Goal: Information Seeking & Learning: Learn about a topic

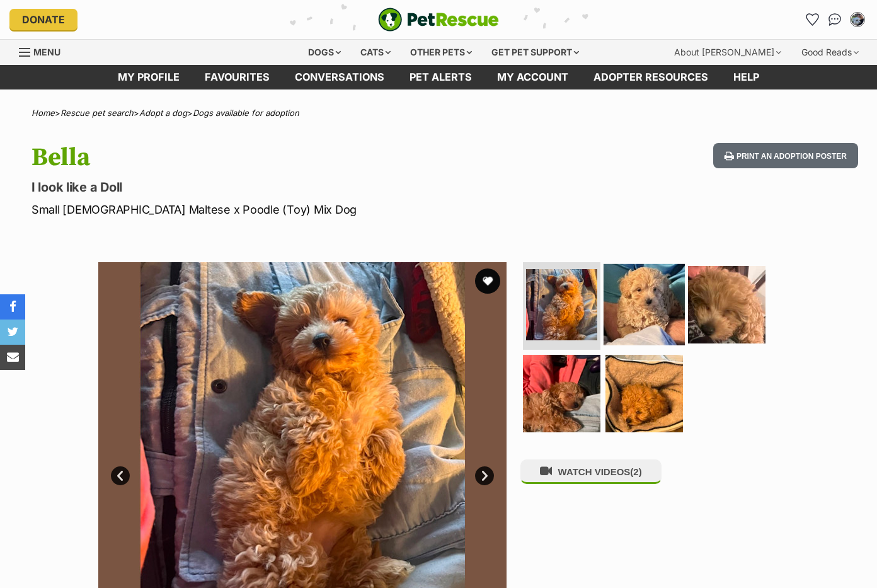
click at [646, 309] on img at bounding box center [644, 303] width 81 height 81
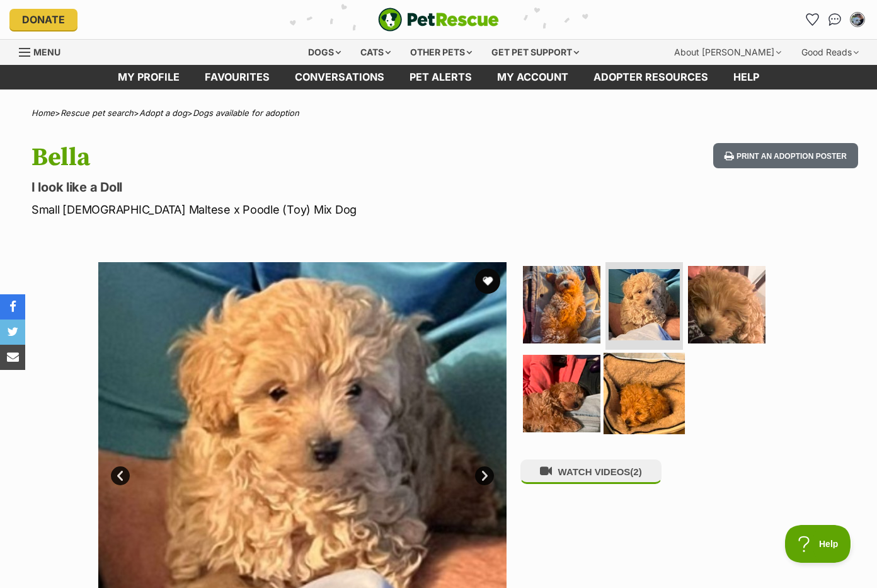
click at [664, 365] on img at bounding box center [644, 393] width 81 height 81
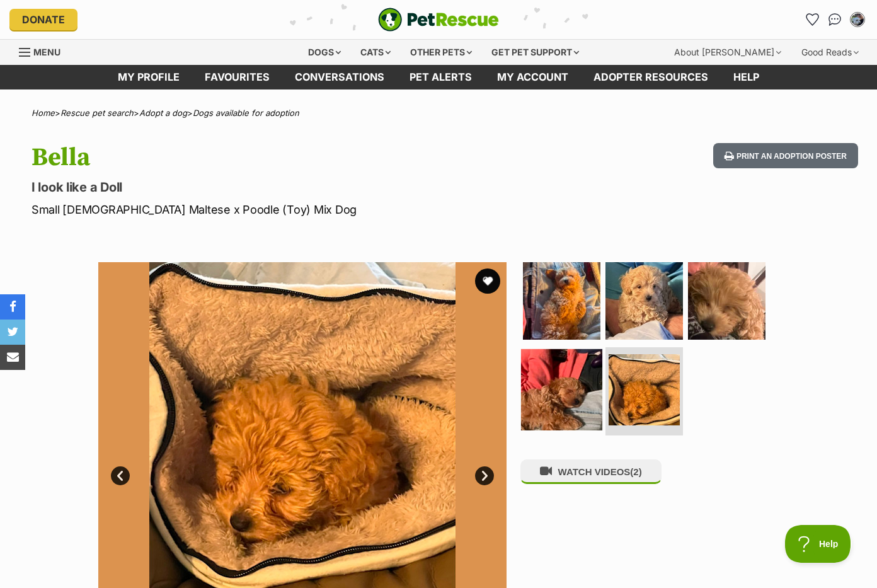
click at [567, 374] on img at bounding box center [561, 389] width 81 height 81
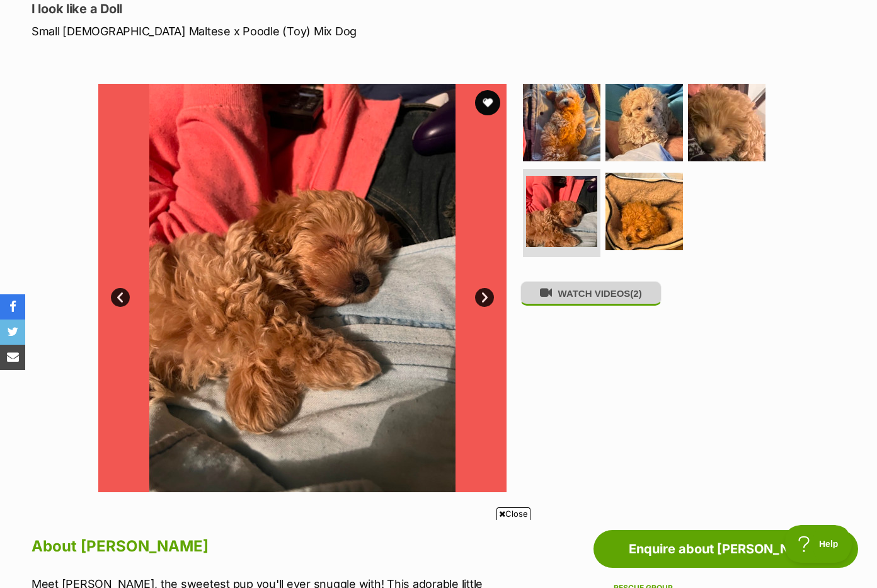
click at [628, 303] on button "WATCH VIDEOS (2)" at bounding box center [590, 293] width 141 height 25
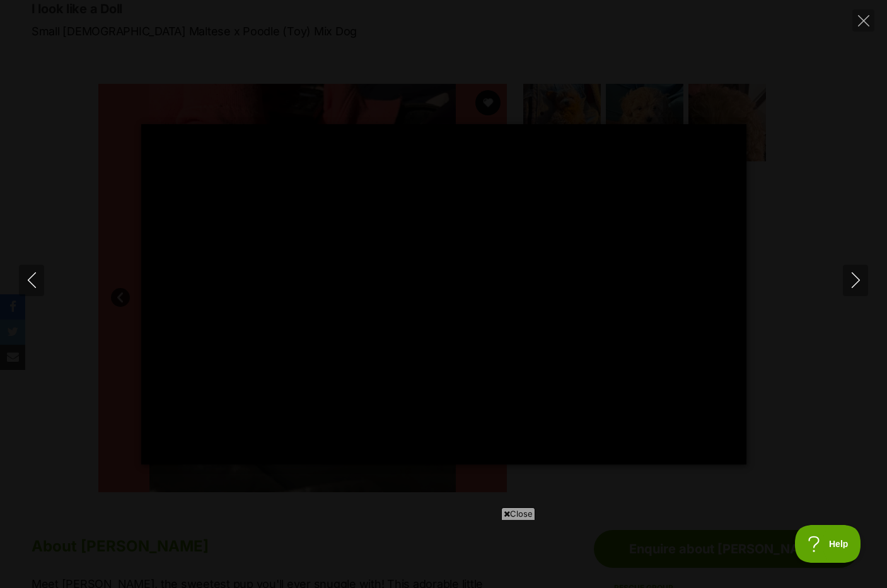
type input "100"
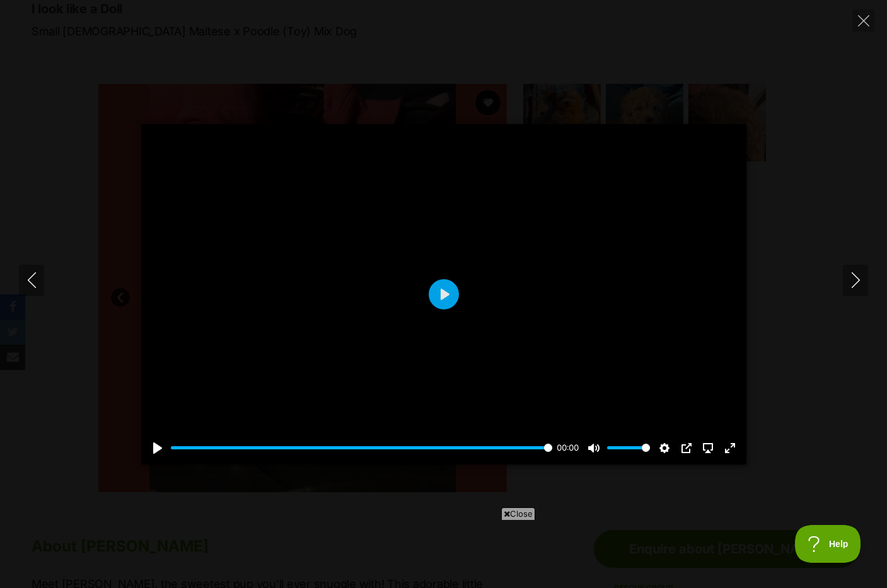
click at [851, 19] on div "Pause Play % buffered 00:00 00:00 Unmute Mute Disable captions Enable captions …" at bounding box center [443, 294] width 887 height 588
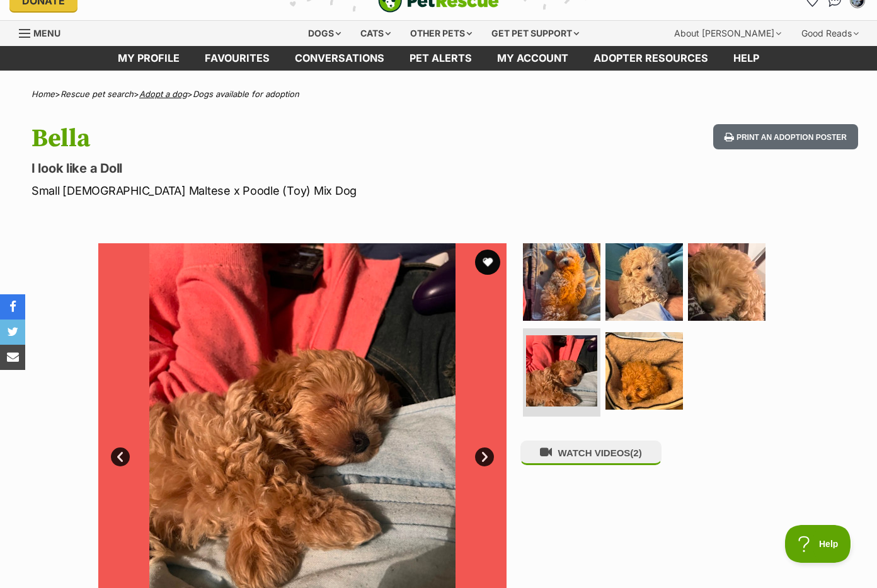
click at [159, 97] on link "Adopt a dog" at bounding box center [163, 94] width 48 height 10
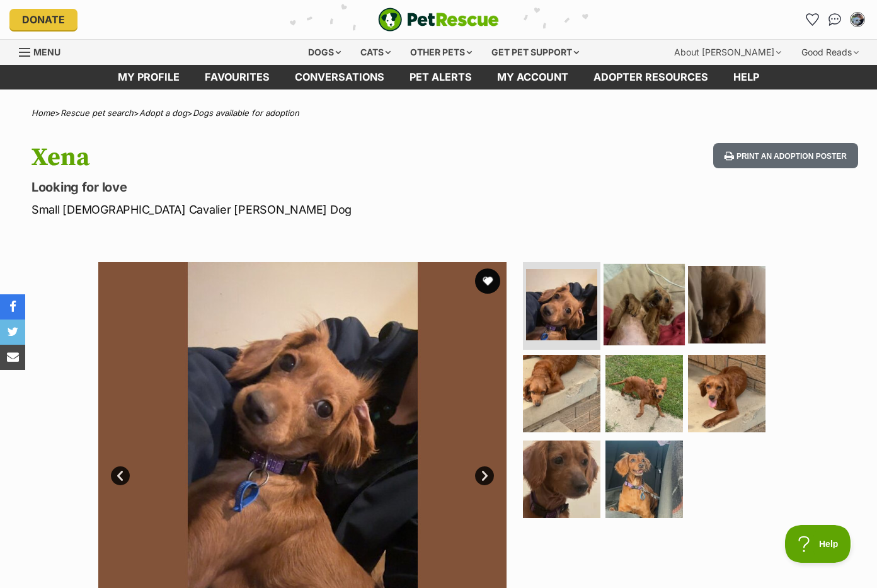
click at [640, 300] on img at bounding box center [644, 303] width 81 height 81
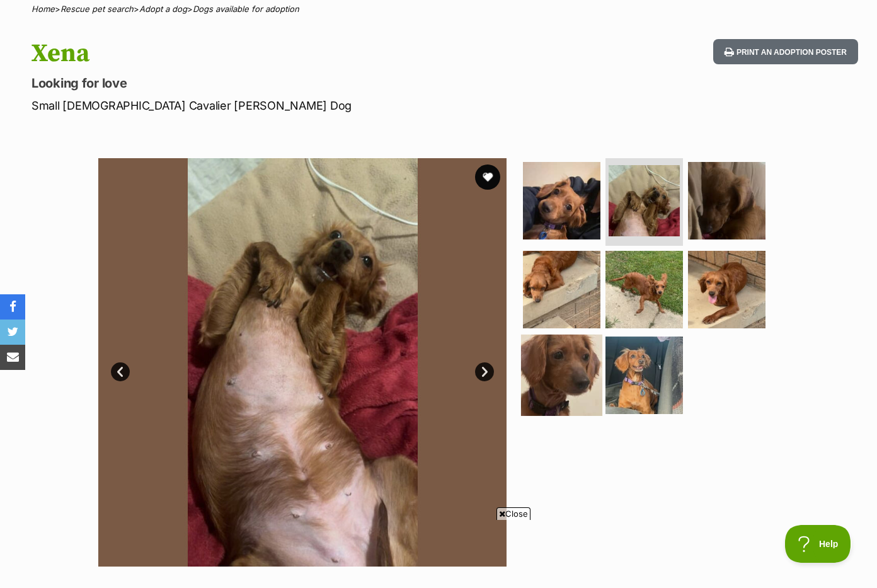
click at [580, 339] on img at bounding box center [561, 375] width 81 height 81
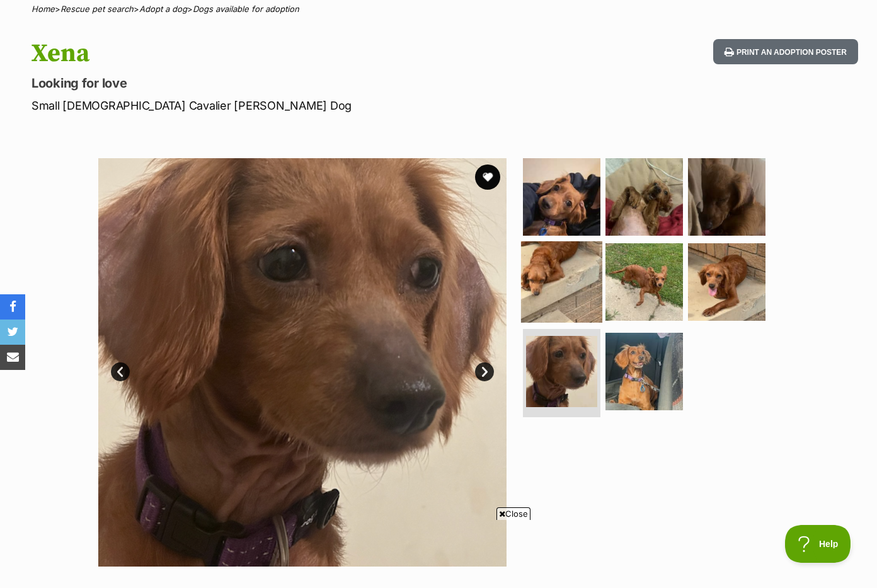
click at [565, 282] on img at bounding box center [561, 281] width 81 height 81
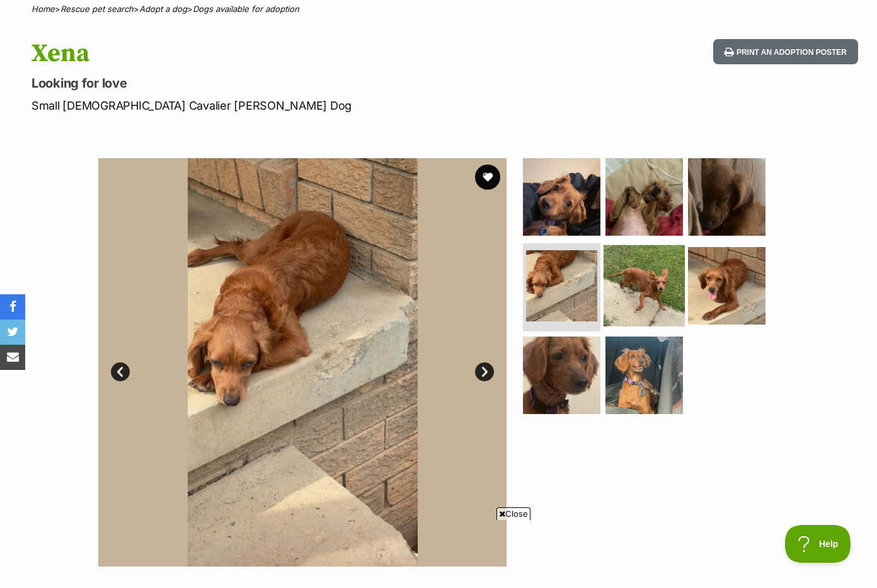
click at [614, 301] on img at bounding box center [644, 285] width 81 height 81
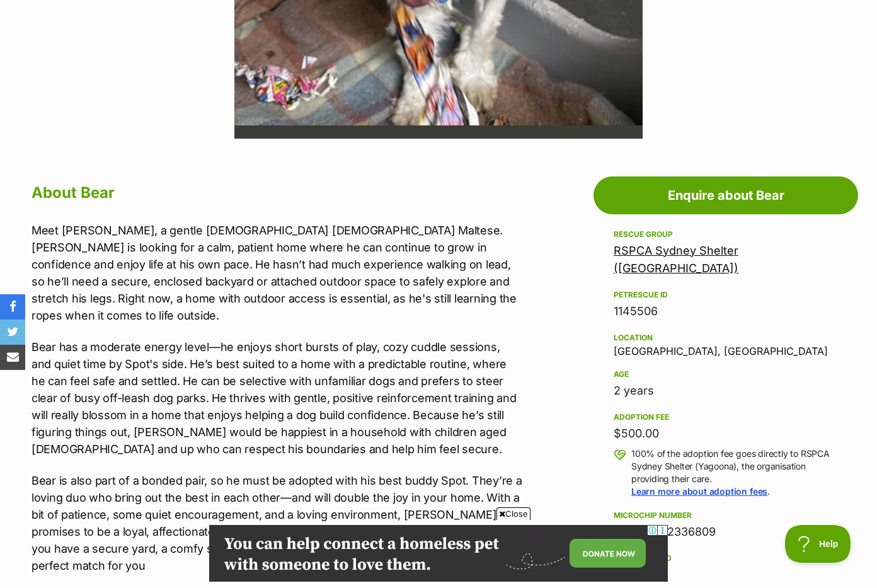
click at [652, 251] on link "RSPCA Sydney Shelter (Yagoona)" at bounding box center [676, 259] width 125 height 31
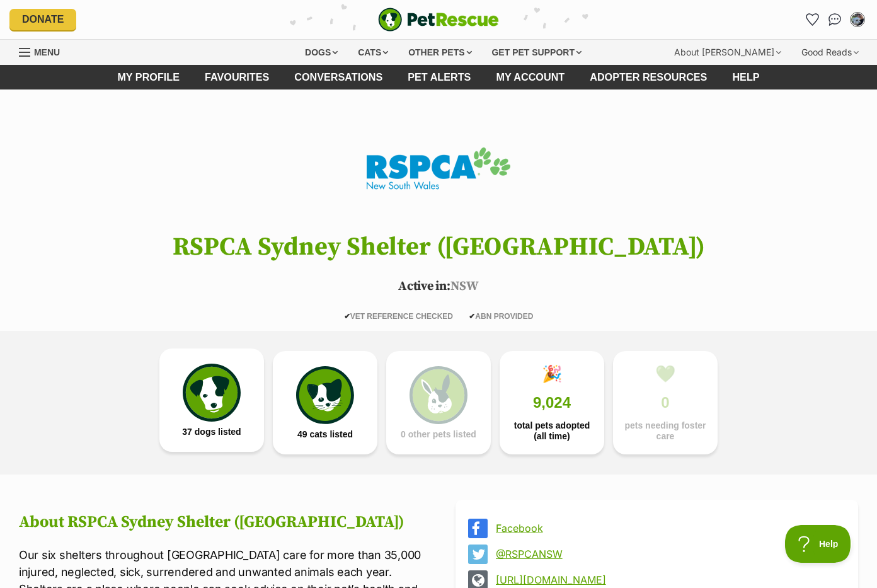
click at [231, 389] on img at bounding box center [212, 393] width 58 height 58
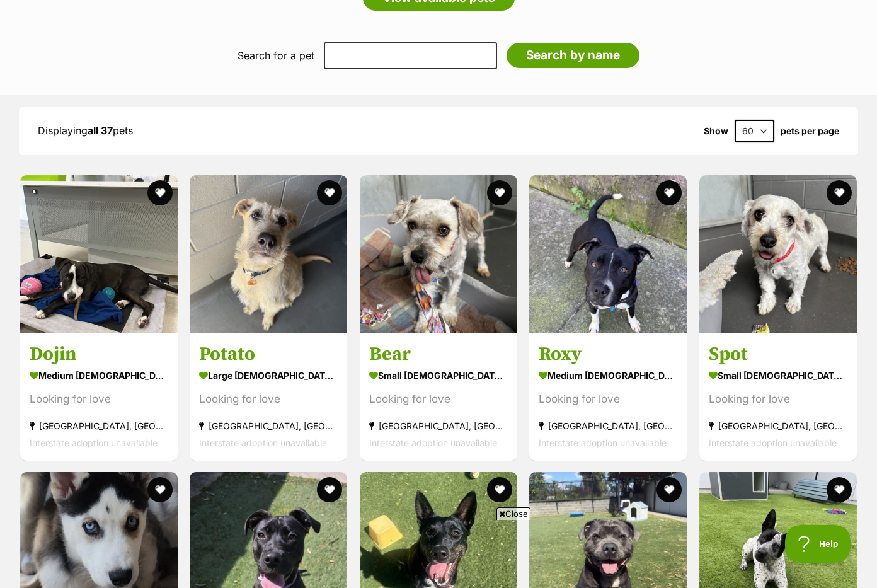
scroll to position [1120, 0]
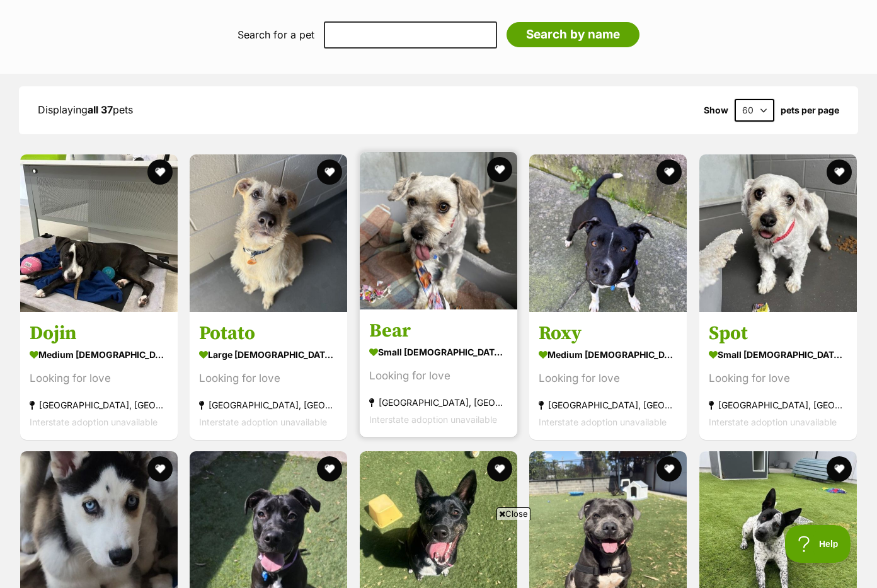
click at [393, 319] on link "Bear small [DEMOGRAPHIC_DATA] Dog Looking for love [GEOGRAPHIC_DATA], [GEOGRAPH…" at bounding box center [439, 373] width 158 height 128
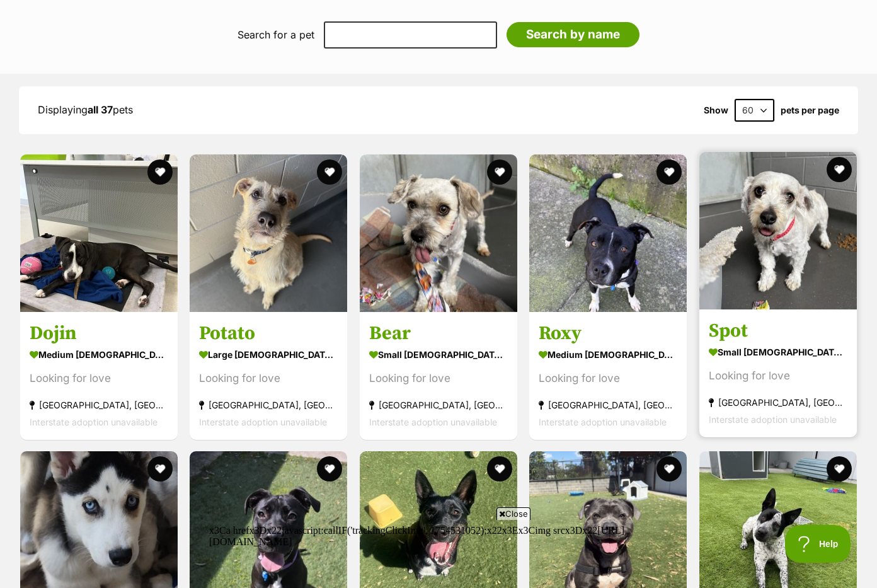
click at [723, 260] on img at bounding box center [778, 231] width 158 height 158
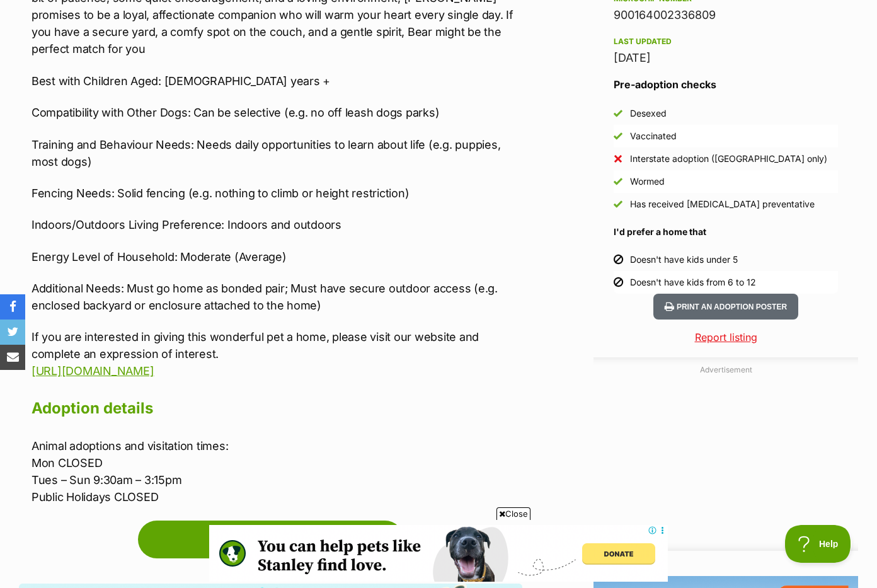
scroll to position [1049, 0]
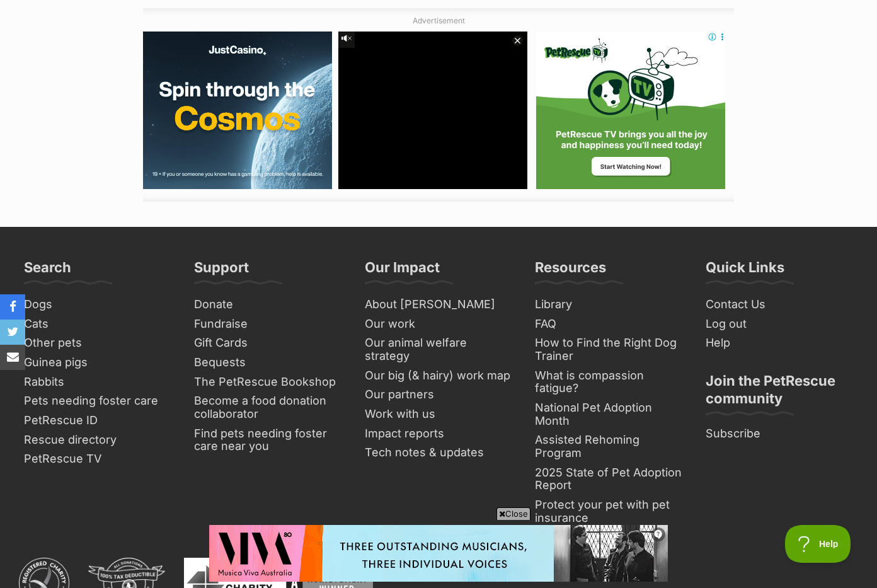
scroll to position [1873, 0]
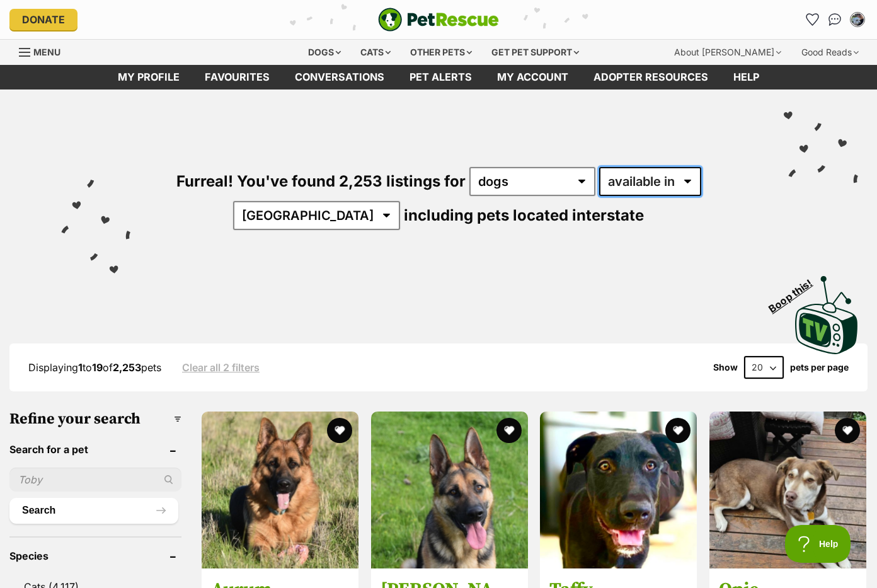
select select "disabled"
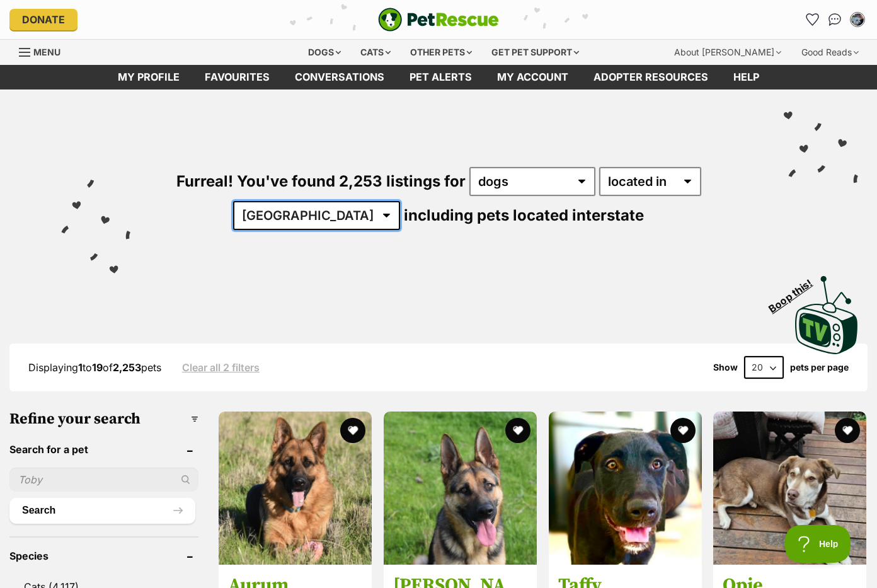
select select "NSW"
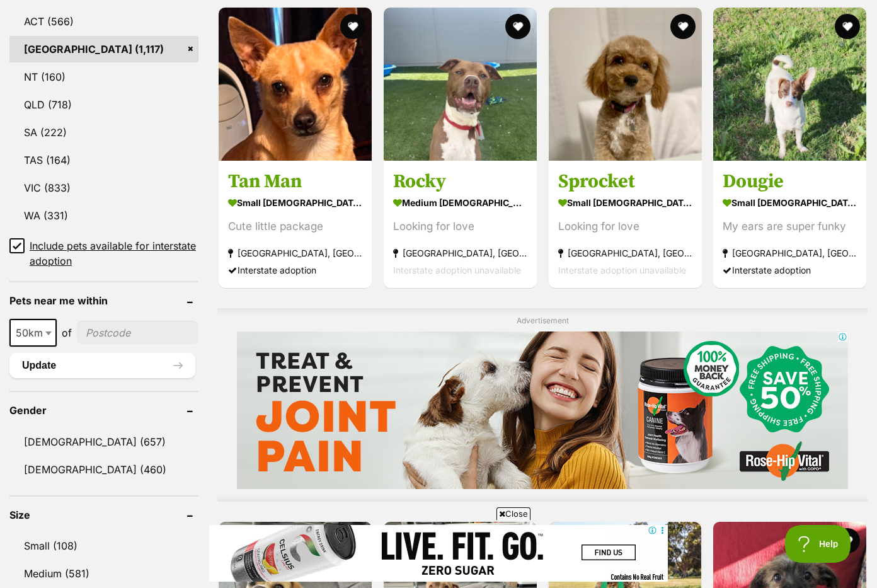
scroll to position [703, 0]
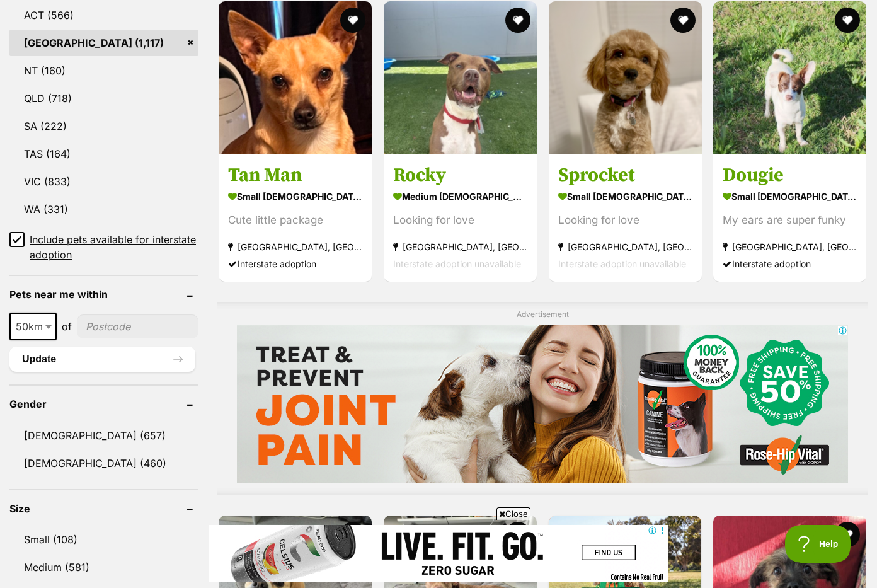
click at [98, 319] on input"] "postcode" at bounding box center [138, 326] width 122 height 24
type input"] "2026"
click at [40, 318] on span "50km" at bounding box center [33, 327] width 45 height 18
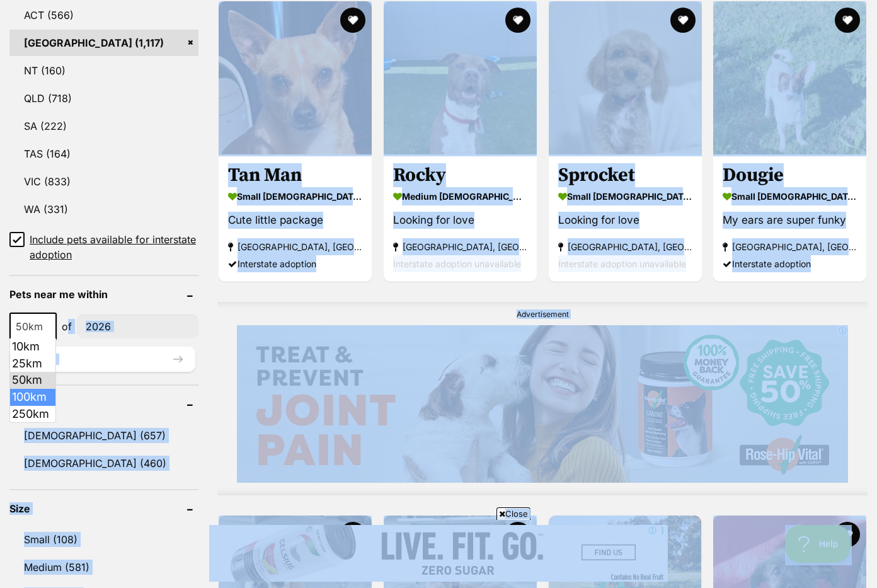
drag, startPoint x: 51, startPoint y: 330, endPoint x: 23, endPoint y: 389, distance: 65.7
select select "100"
click at [49, 364] on button "Update" at bounding box center [102, 359] width 186 height 25
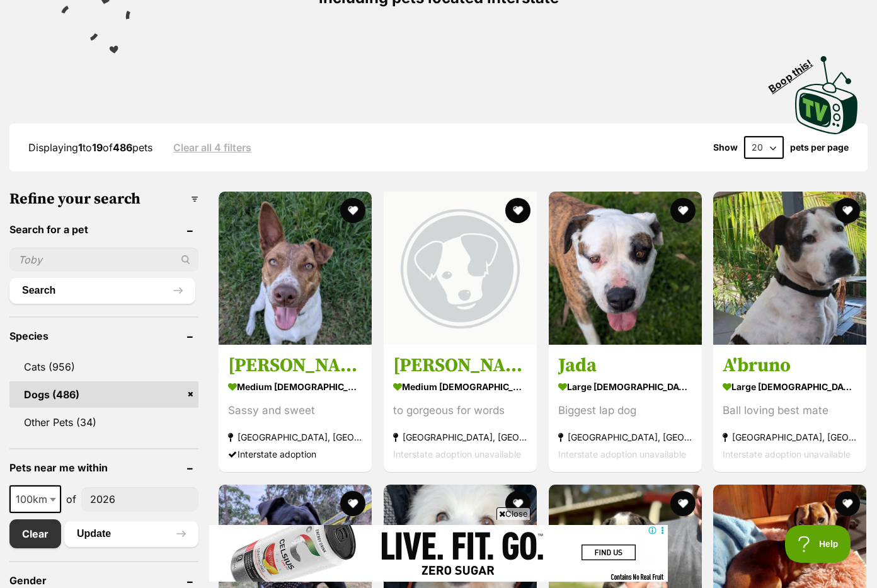
scroll to position [217, 0]
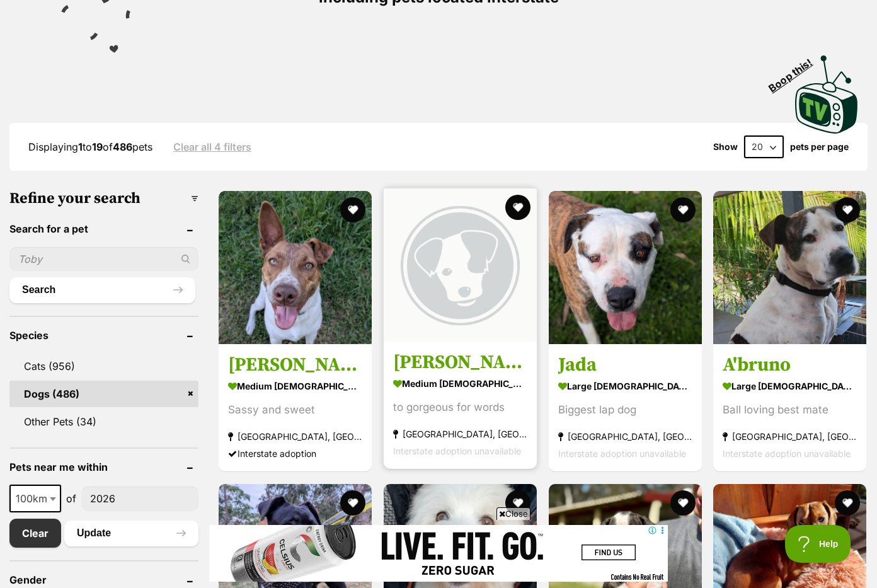
click at [426, 347] on link "[PERSON_NAME] medium [DEMOGRAPHIC_DATA] Dog to gorgeous for words [GEOGRAPHIC_D…" at bounding box center [460, 406] width 153 height 128
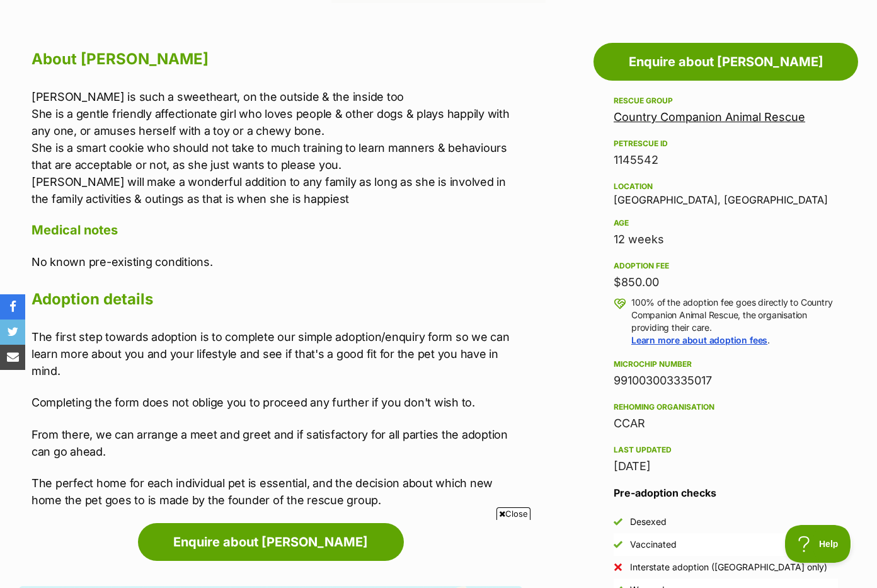
scroll to position [474, 0]
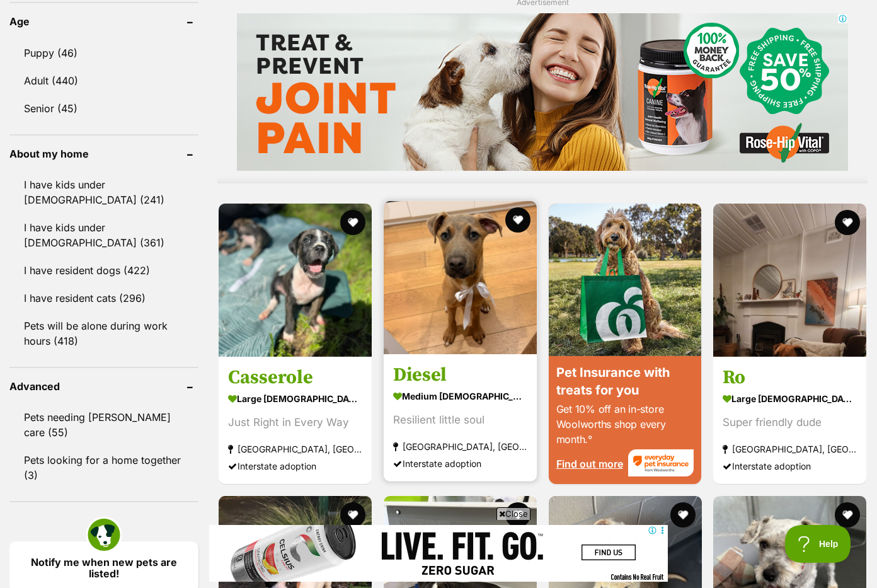
scroll to position [1043, 0]
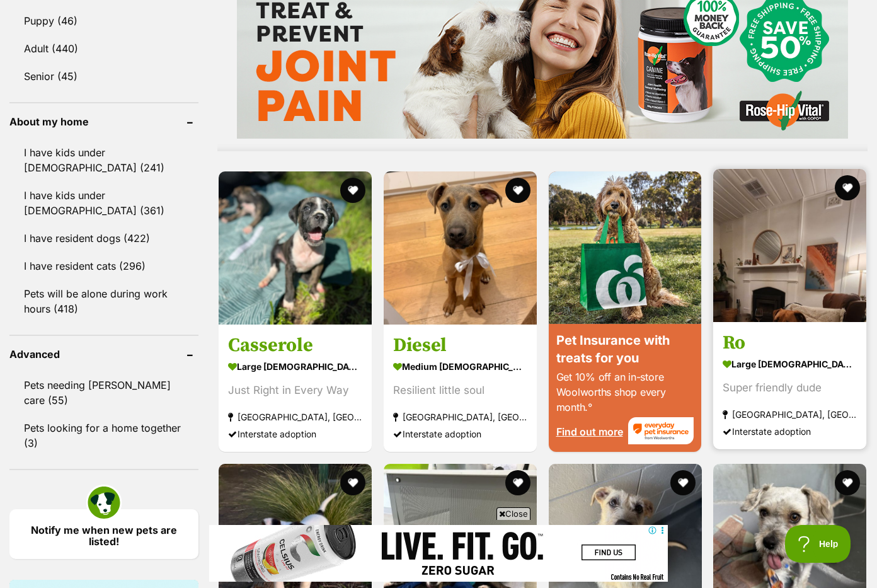
click at [739, 271] on img at bounding box center [789, 245] width 153 height 153
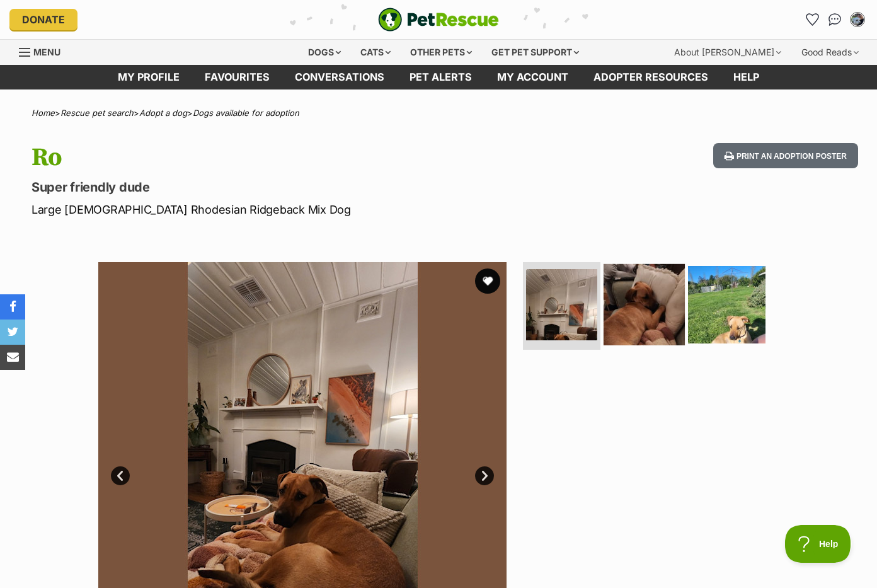
click at [646, 301] on img at bounding box center [644, 303] width 81 height 81
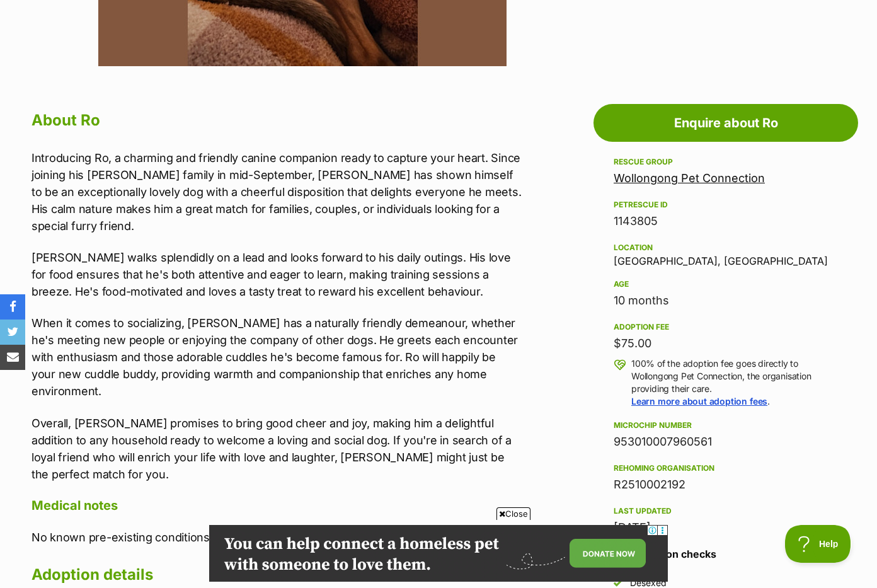
scroll to position [604, 0]
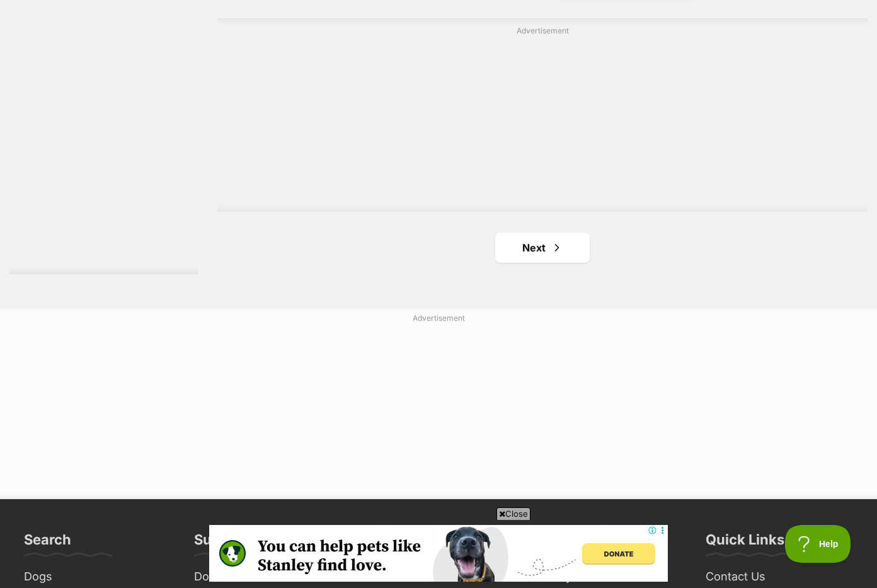
scroll to position [2215, 0]
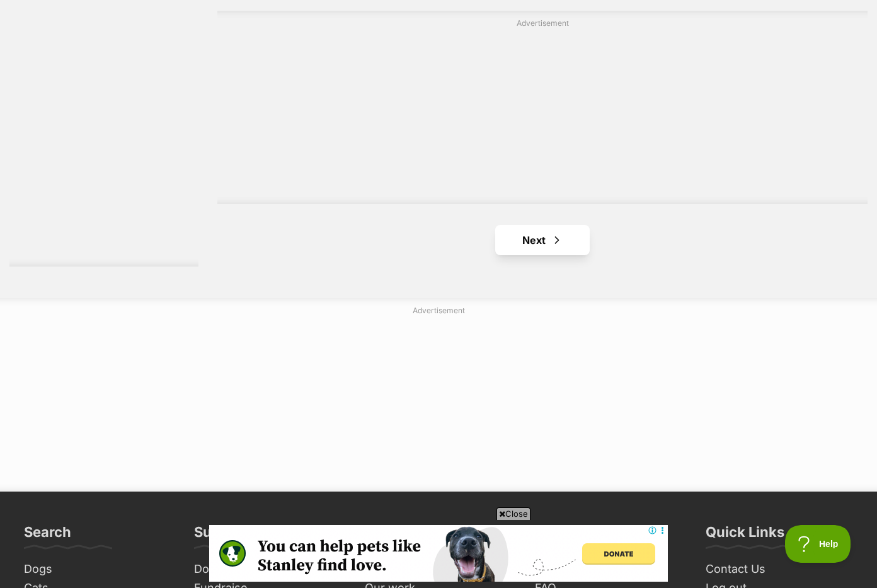
click at [561, 248] on link "Next" at bounding box center [542, 240] width 95 height 30
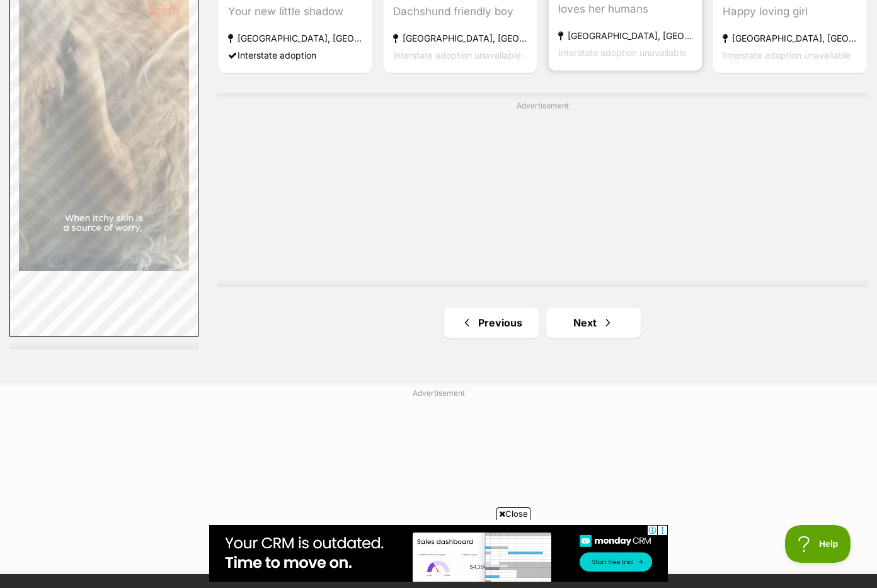
scroll to position [2137, 0]
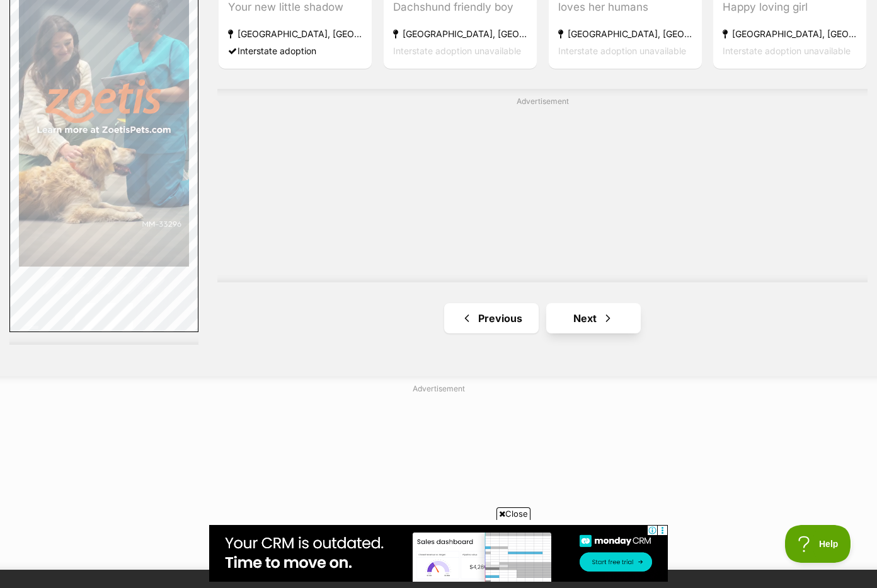
click at [587, 314] on link "Next" at bounding box center [593, 318] width 95 height 30
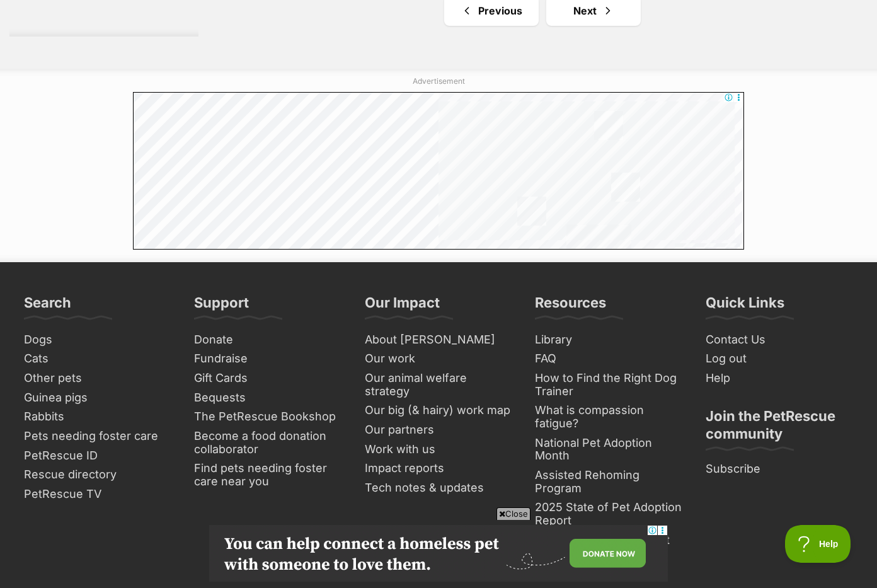
scroll to position [2531, 0]
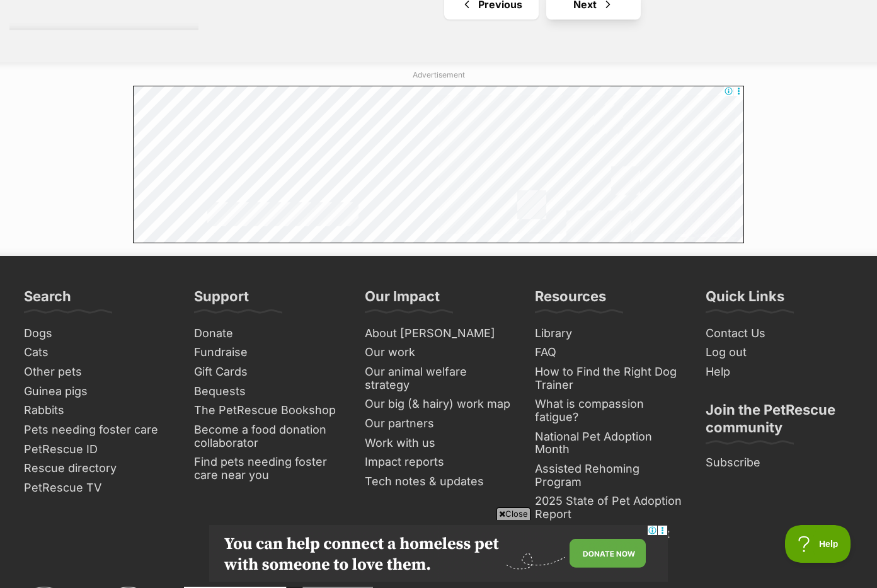
click at [563, 18] on link "Next" at bounding box center [593, 4] width 95 height 30
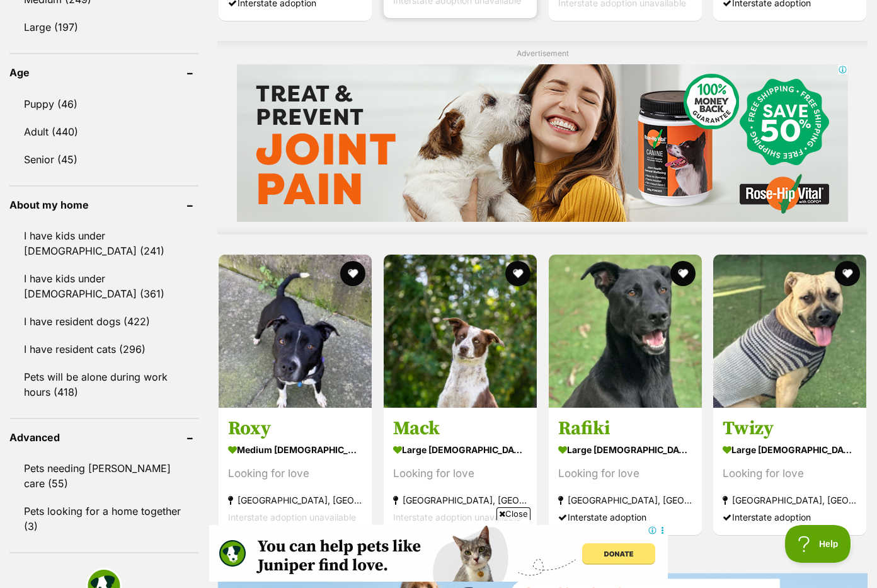
scroll to position [964, 0]
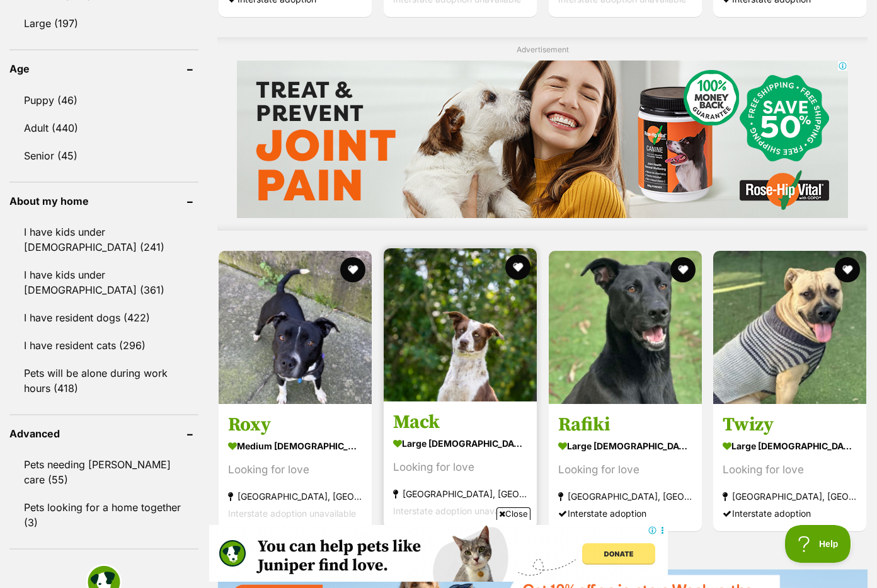
click at [455, 347] on img at bounding box center [460, 324] width 153 height 153
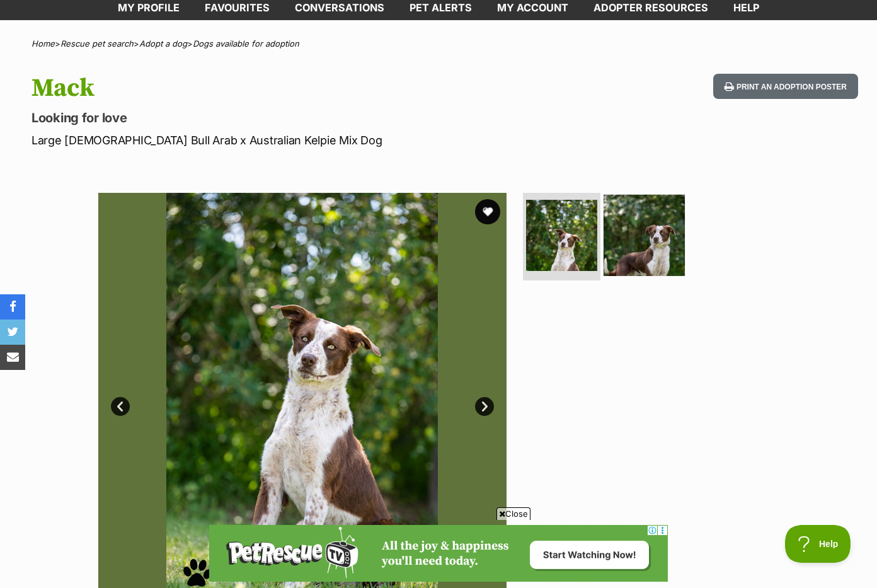
click at [607, 246] on img at bounding box center [644, 234] width 81 height 81
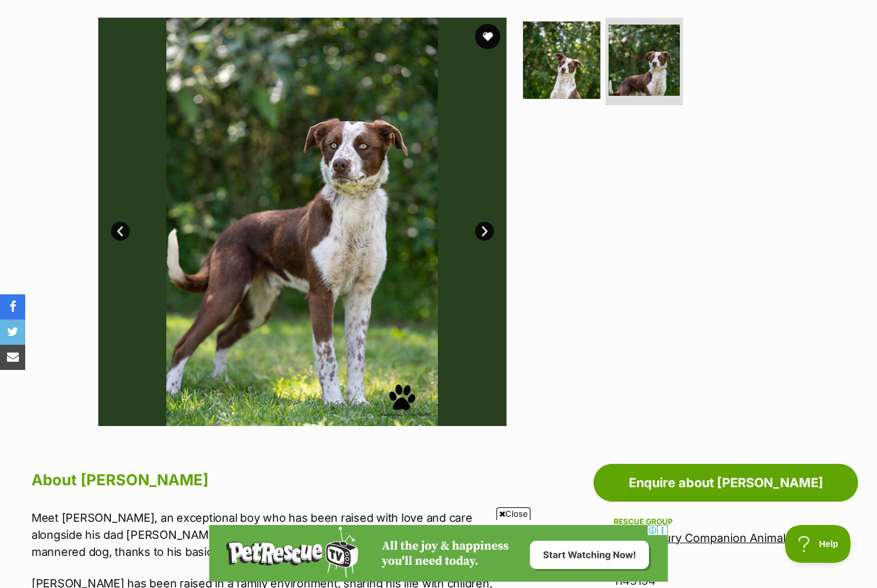
scroll to position [227, 0]
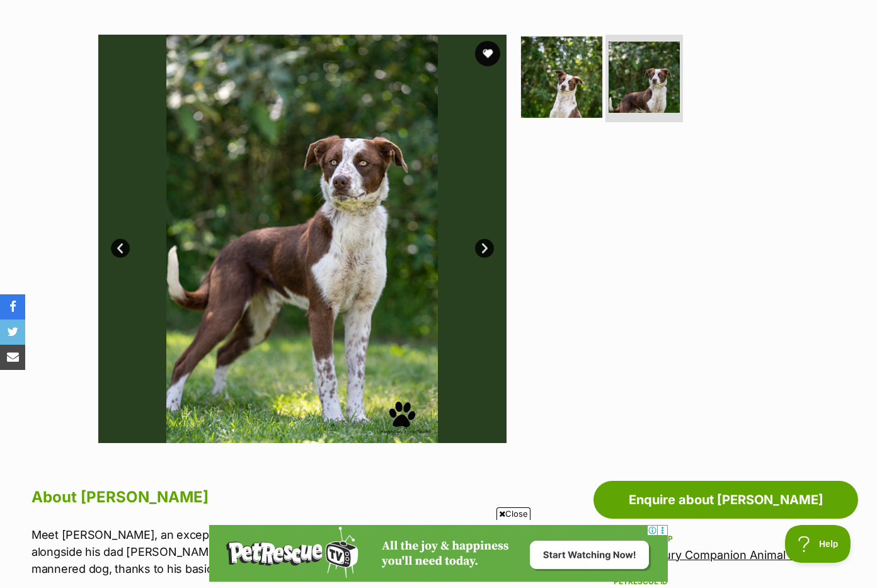
click at [567, 91] on img at bounding box center [561, 76] width 81 height 81
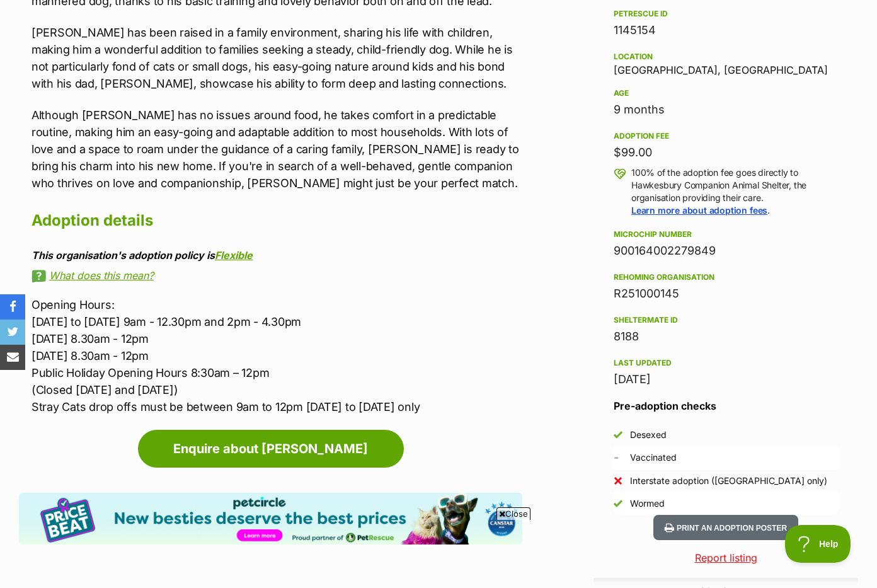
scroll to position [795, 0]
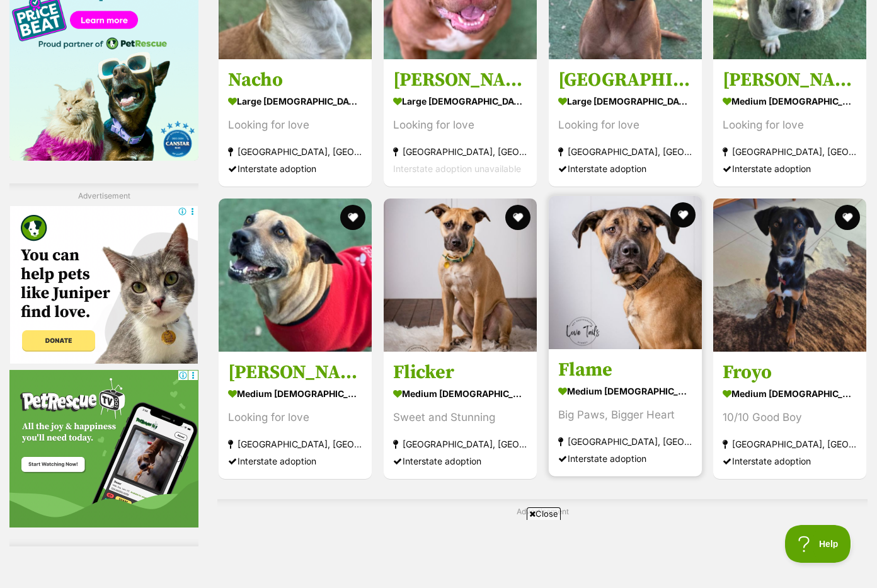
scroll to position [1728, 0]
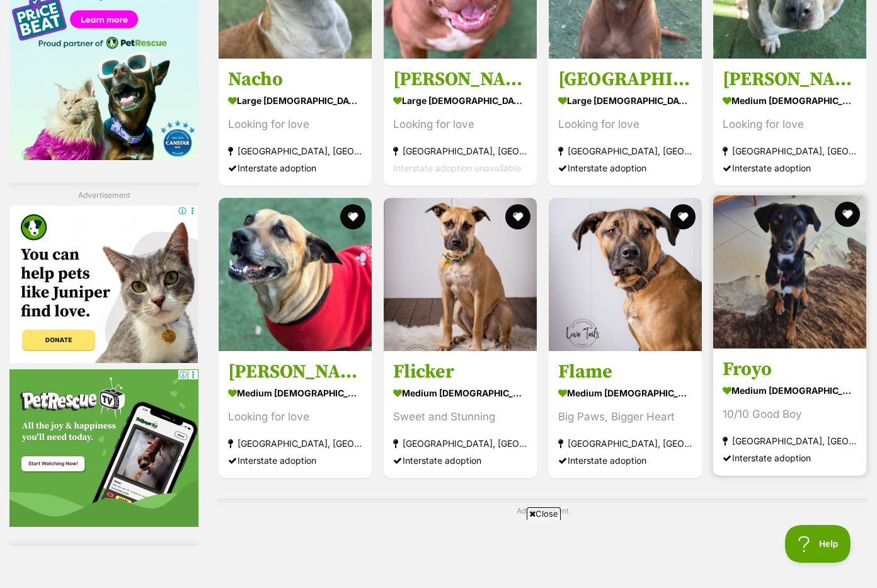
click at [771, 290] on img at bounding box center [789, 271] width 153 height 153
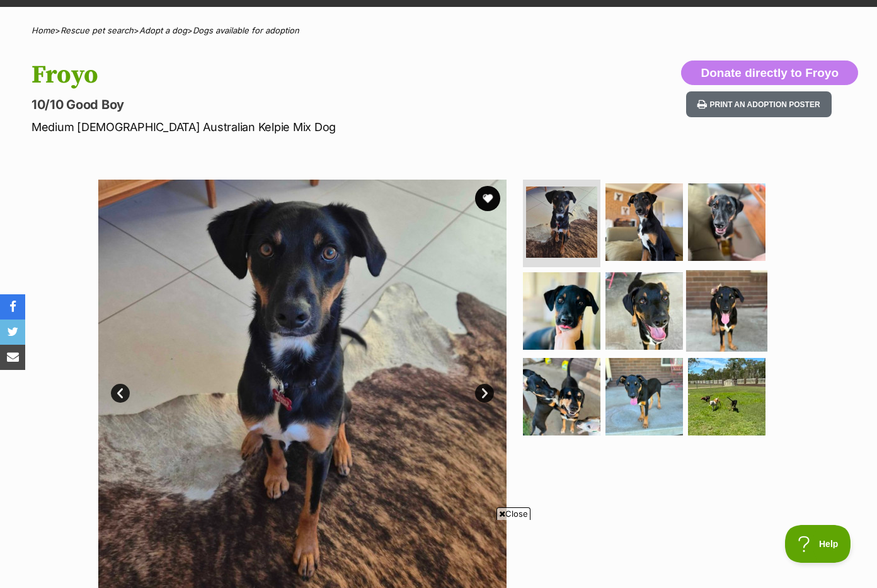
click at [706, 310] on img at bounding box center [726, 310] width 81 height 81
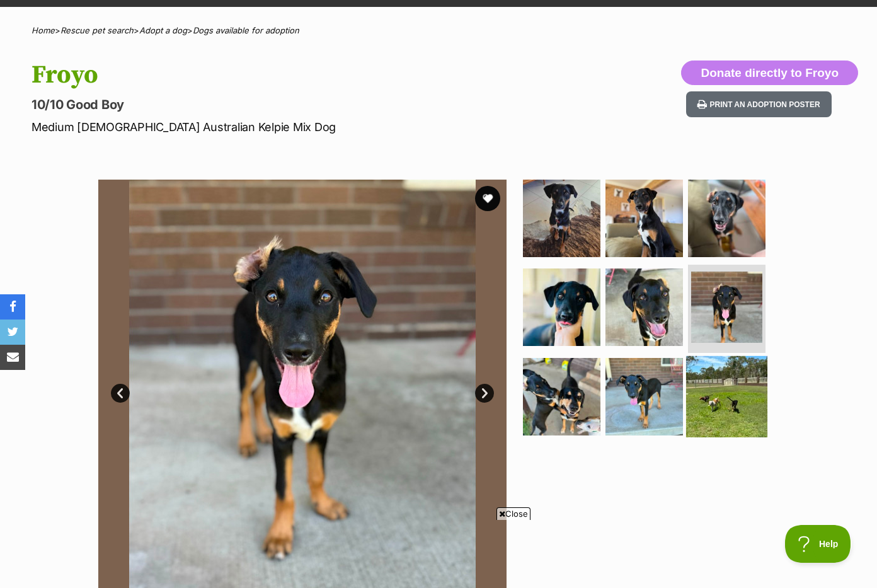
click at [708, 381] on img at bounding box center [726, 396] width 81 height 81
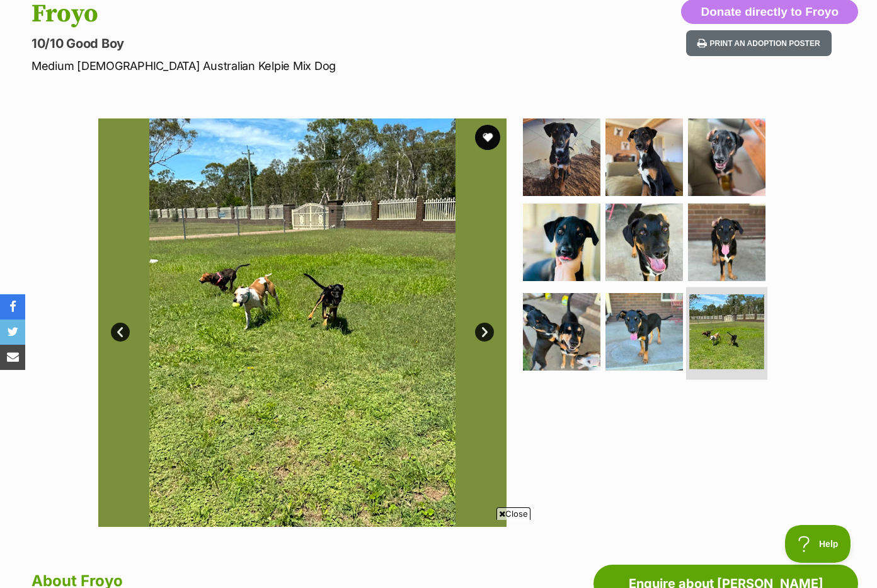
scroll to position [146, 0]
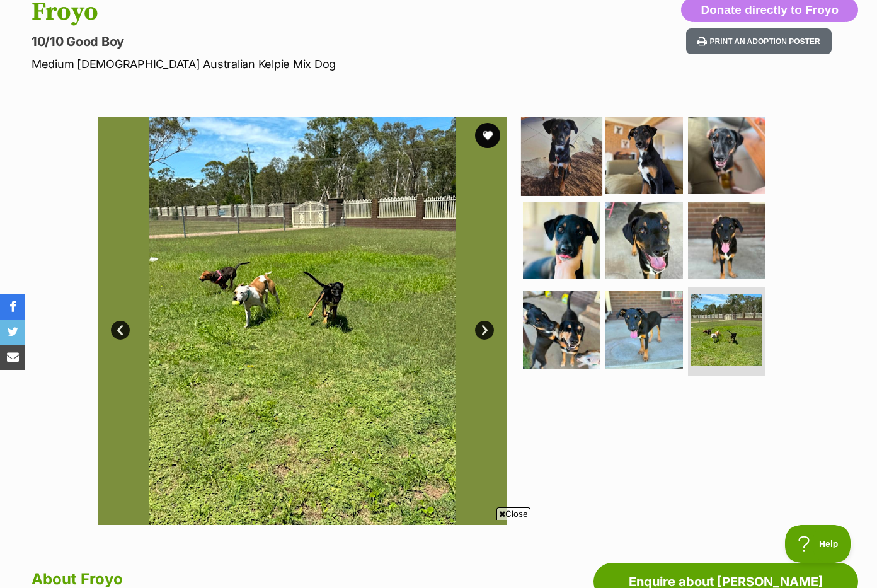
click at [579, 155] on img at bounding box center [561, 154] width 81 height 81
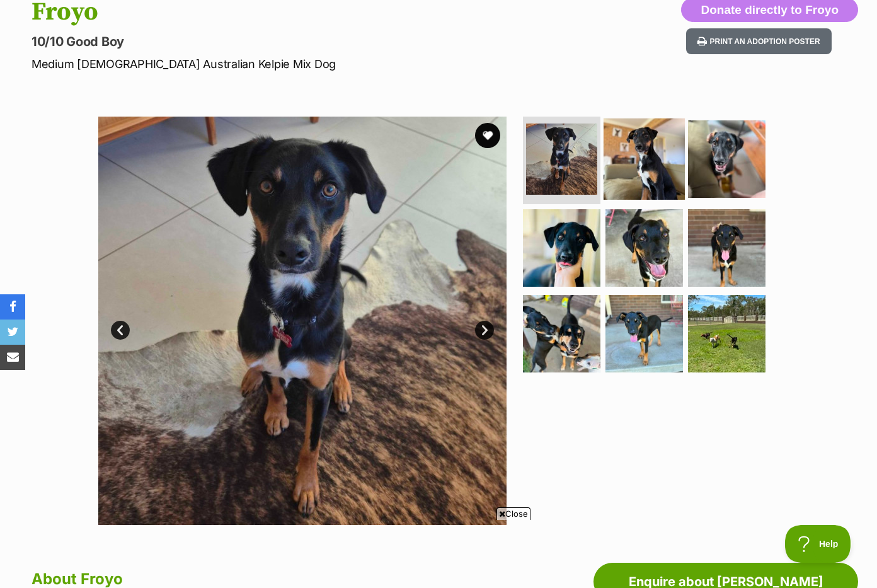
click at [619, 185] on img at bounding box center [644, 158] width 81 height 81
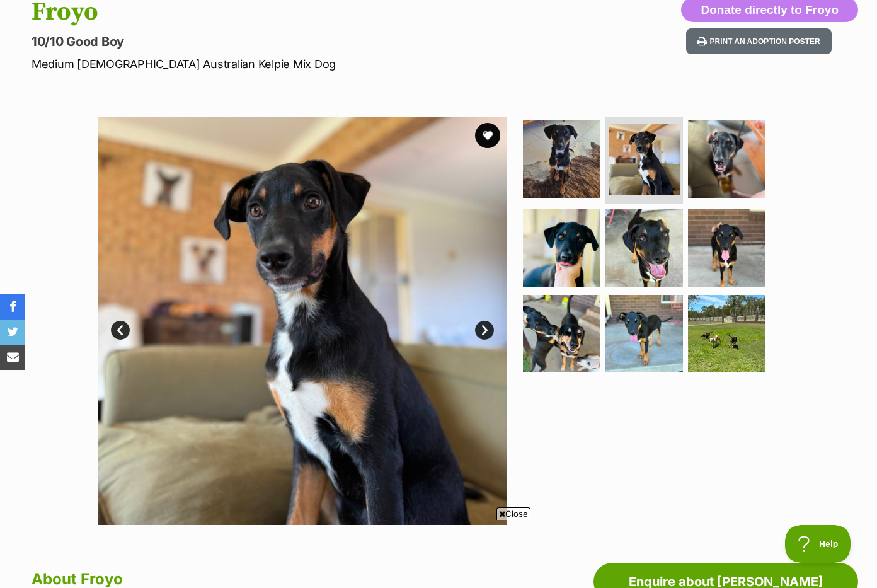
click at [769, 149] on ul at bounding box center [649, 249] width 258 height 264
click at [744, 149] on img at bounding box center [726, 158] width 81 height 81
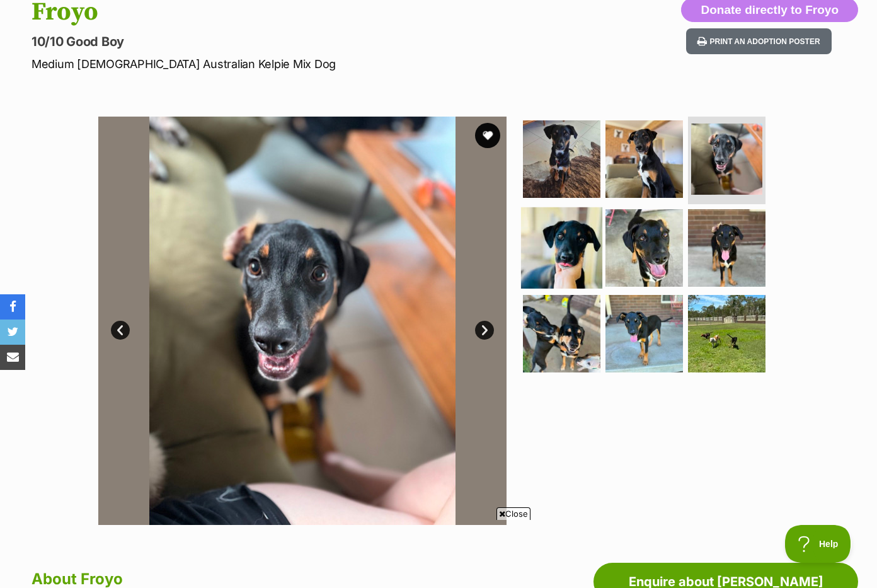
click at [572, 215] on img at bounding box center [561, 247] width 81 height 81
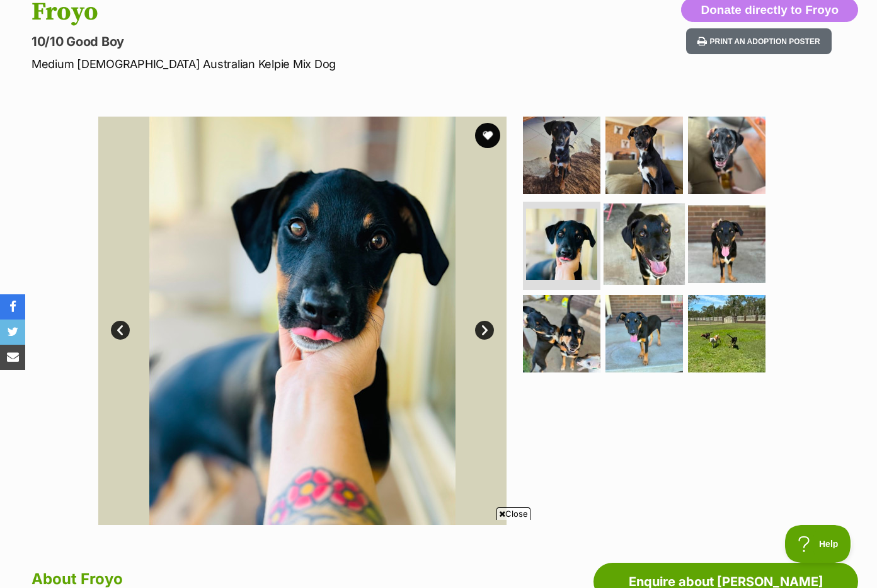
click at [628, 248] on img at bounding box center [644, 244] width 81 height 81
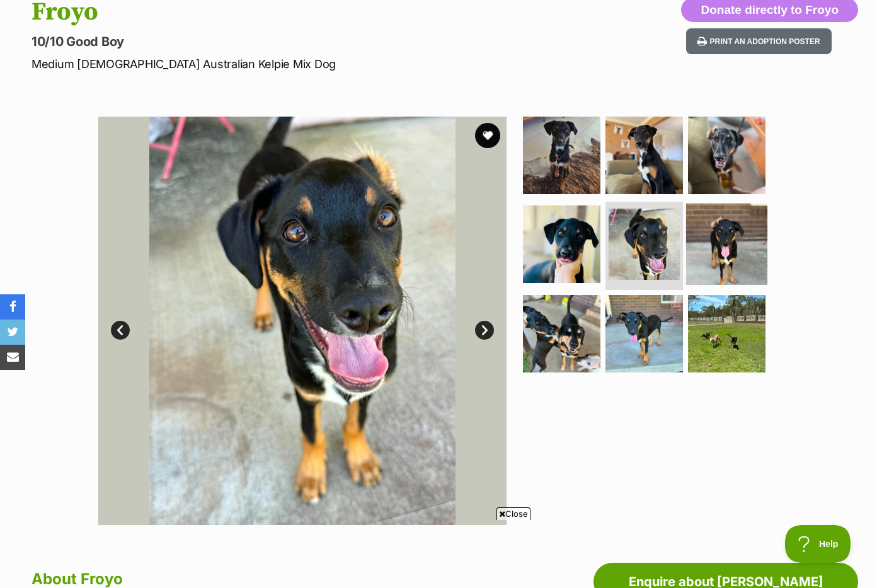
click at [740, 251] on img at bounding box center [726, 244] width 81 height 81
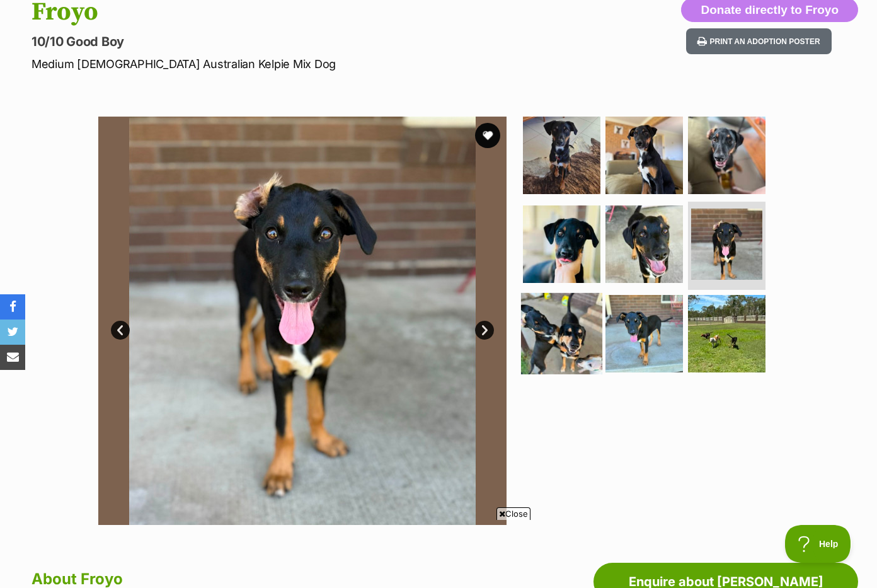
click at [577, 297] on img at bounding box center [561, 333] width 81 height 81
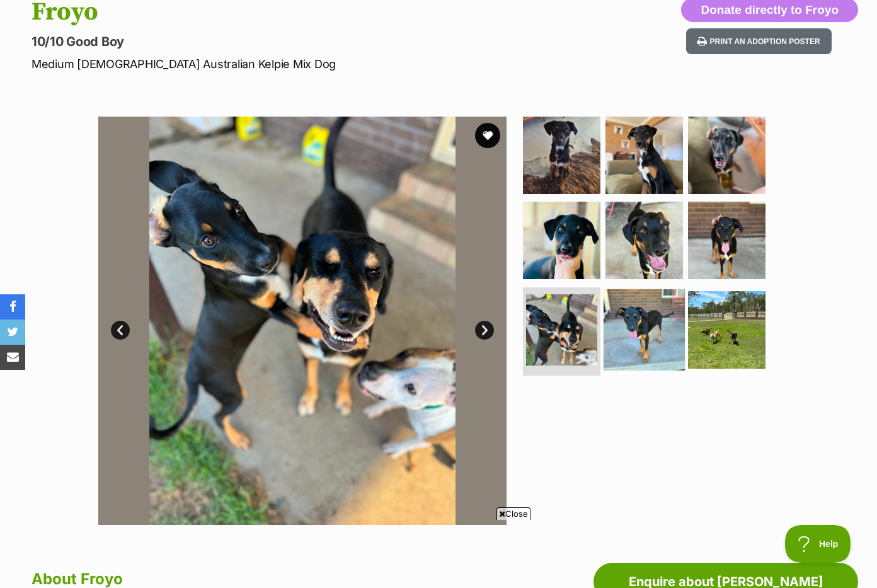
click at [617, 311] on img at bounding box center [644, 329] width 81 height 81
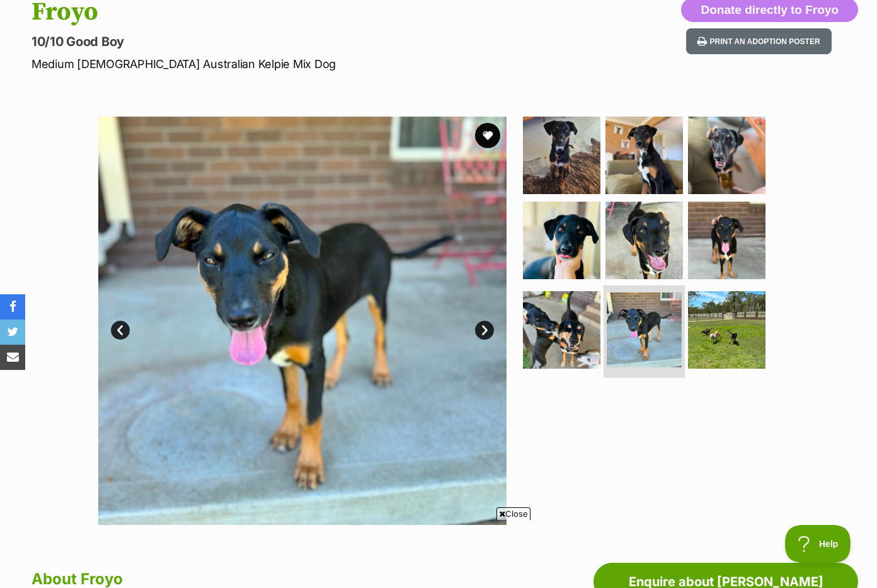
scroll to position [0, 0]
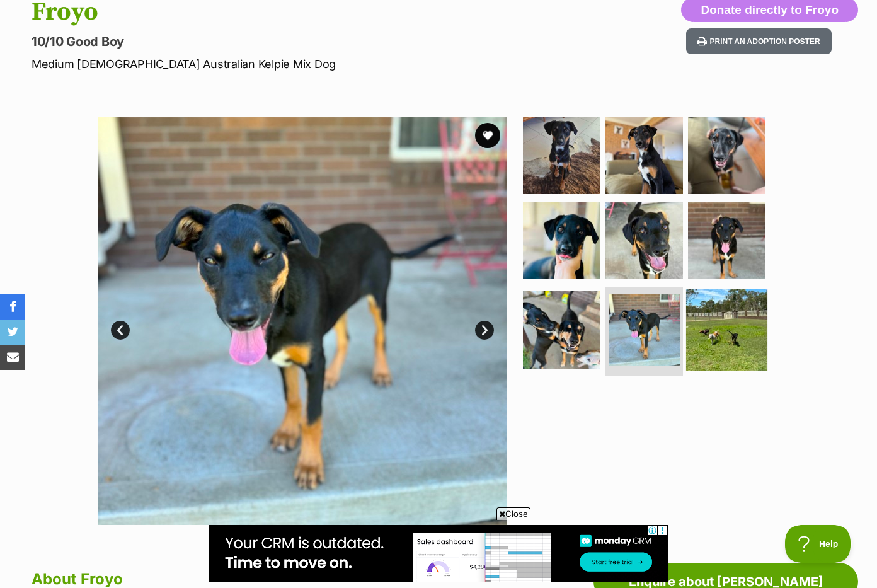
click at [737, 330] on img at bounding box center [726, 329] width 81 height 81
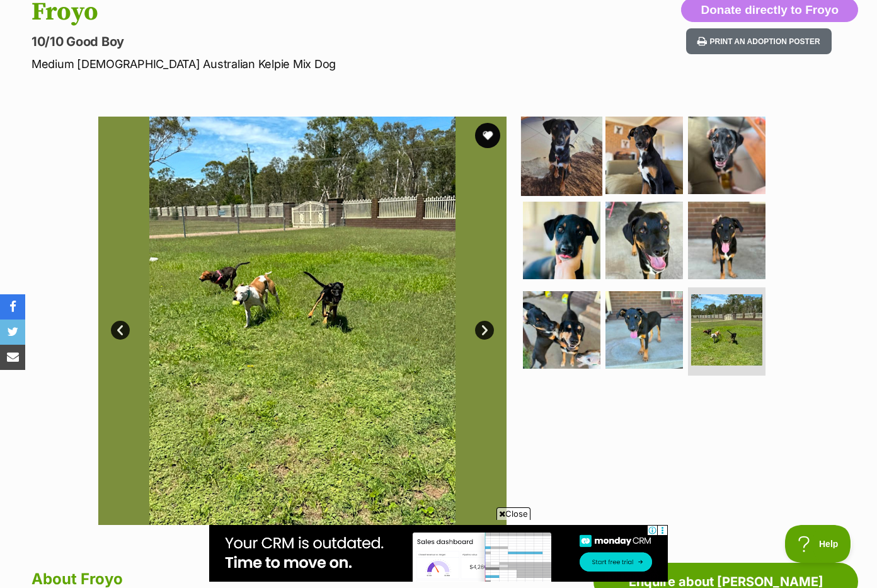
click at [592, 135] on img at bounding box center [561, 154] width 81 height 81
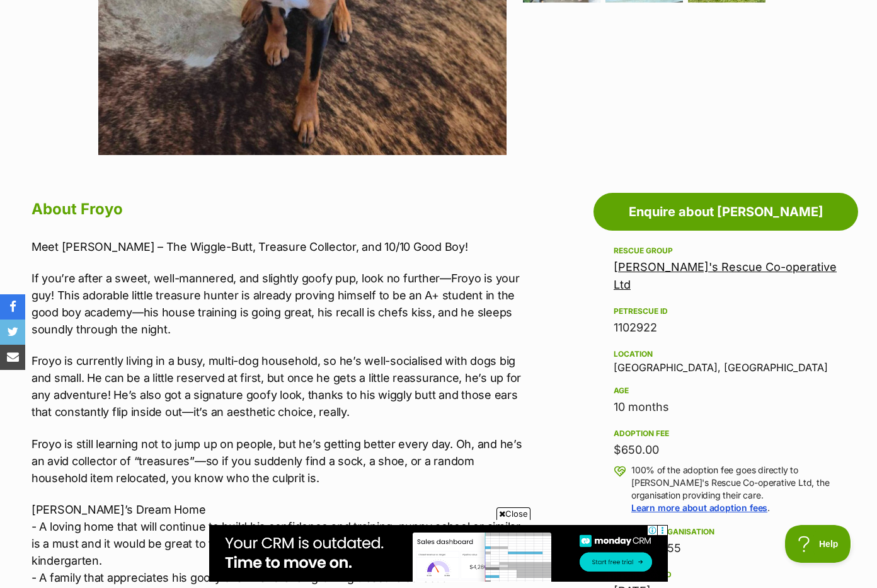
scroll to position [599, 0]
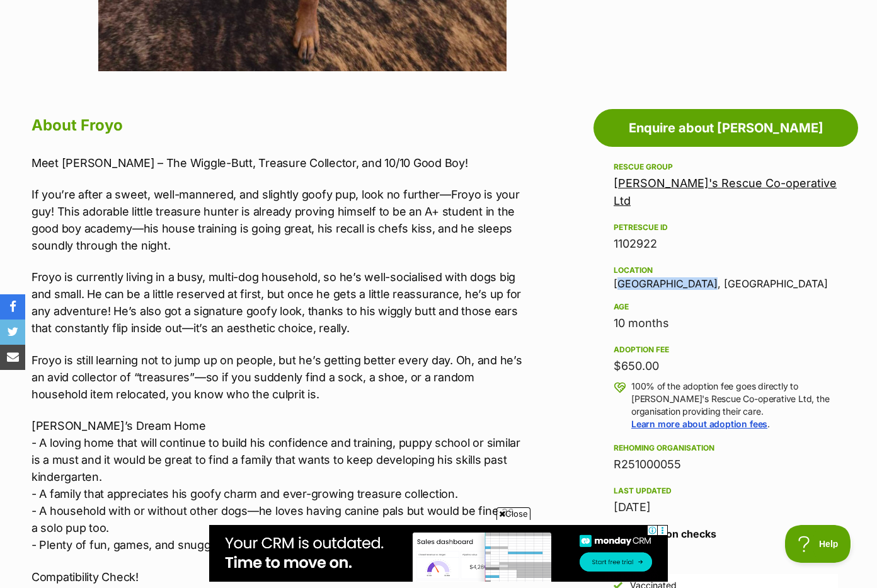
drag, startPoint x: 609, startPoint y: 261, endPoint x: 726, endPoint y: 267, distance: 116.7
click at [726, 267] on aside "Rescue group Maggie's Rescue Co-operative Ltd PetRescue ID 1102922 Location Lon…" at bounding box center [726, 418] width 265 height 518
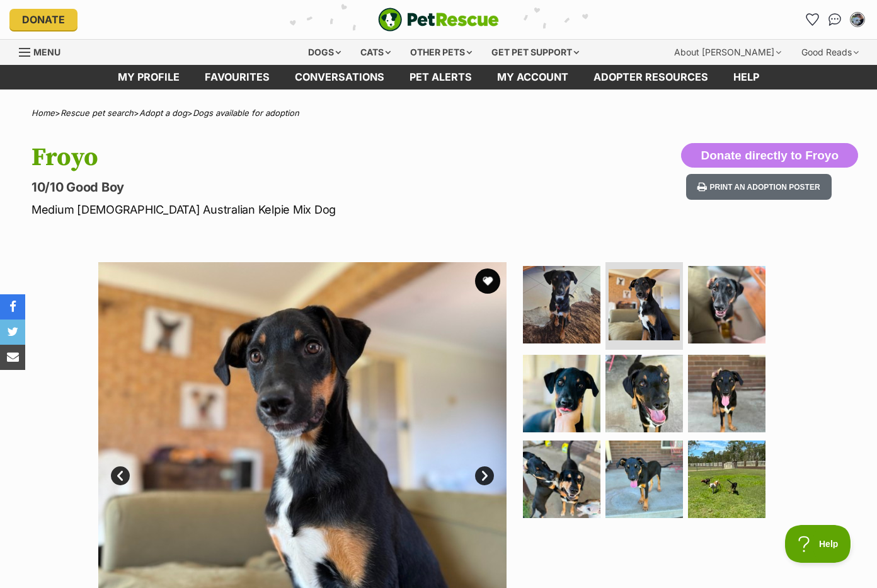
scroll to position [0, 0]
